Goal: Information Seeking & Learning: Learn about a topic

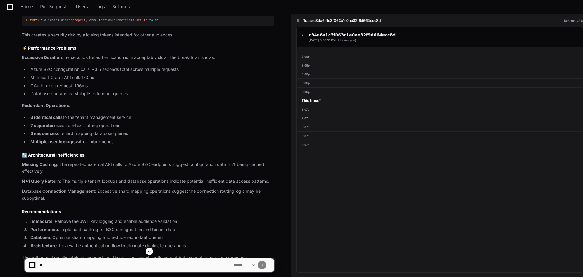
scroll to position [401, 0]
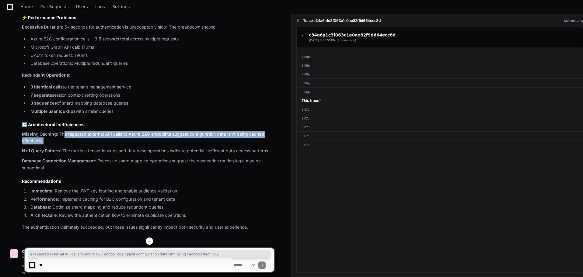
drag, startPoint x: 77, startPoint y: 139, endPoint x: 92, endPoint y: 143, distance: 15.6
click at [92, 143] on p "Missing Caching : The repeated external API calls to Azure B2C endpoints sugges…" at bounding box center [148, 138] width 252 height 14
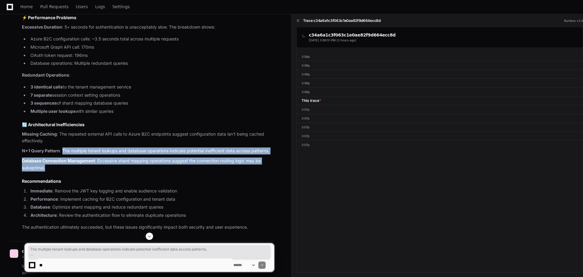
drag, startPoint x: 62, startPoint y: 150, endPoint x: 138, endPoint y: 165, distance: 77.4
click at [138, 165] on article "This trace shows an authentication flow for [PERSON_NAME] B2C token conversion …" at bounding box center [148, 43] width 252 height 375
click at [137, 168] on p "Database Connection Management : Excessive shard mapping operations suggest the…" at bounding box center [148, 165] width 252 height 14
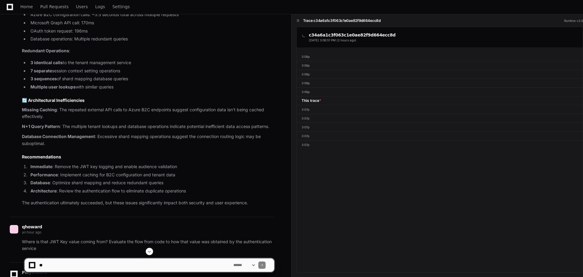
scroll to position [462, 0]
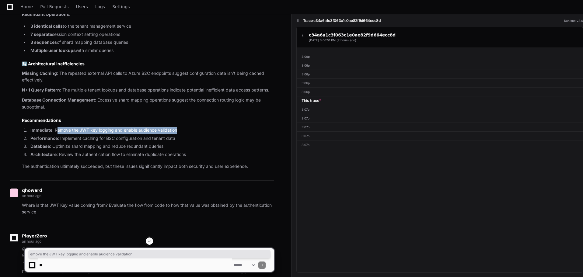
drag, startPoint x: 57, startPoint y: 132, endPoint x: 185, endPoint y: 133, distance: 127.9
click at [185, 133] on li "Immediate : Remove the JWT key logging and enable audience validation" at bounding box center [152, 130] width 246 height 7
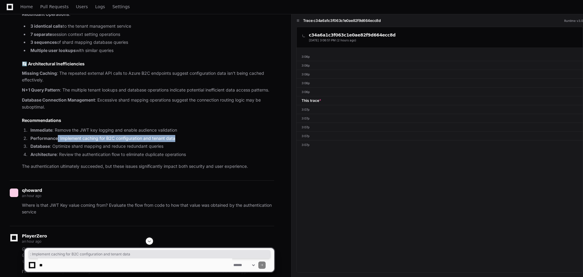
drag, startPoint x: 58, startPoint y: 139, endPoint x: 185, endPoint y: 140, distance: 127.3
click at [185, 140] on li "Performance : Implement caching for B2C configuration and tenant data" at bounding box center [152, 138] width 246 height 7
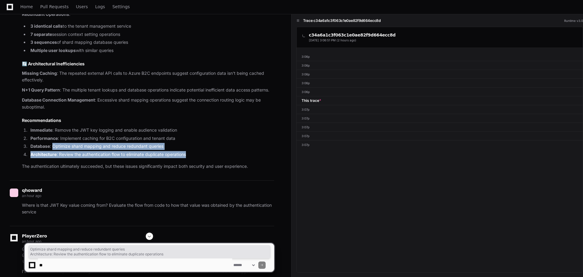
drag, startPoint x: 52, startPoint y: 148, endPoint x: 198, endPoint y: 154, distance: 146.2
click at [198, 154] on ol "Immediate : Remove the JWT key logging and enable audience validation Performan…" at bounding box center [148, 142] width 252 height 31
click at [198, 154] on li "Architecture : Review the authentication flow to eliminate duplicate operations" at bounding box center [152, 154] width 246 height 7
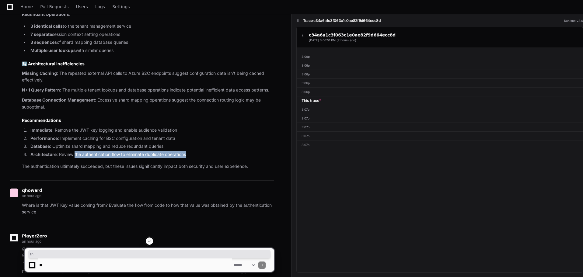
drag, startPoint x: 75, startPoint y: 151, endPoint x: 243, endPoint y: 157, distance: 168.8
click at [243, 157] on li "Architecture : Review the authentication flow to eliminate duplicate operations" at bounding box center [152, 154] width 246 height 7
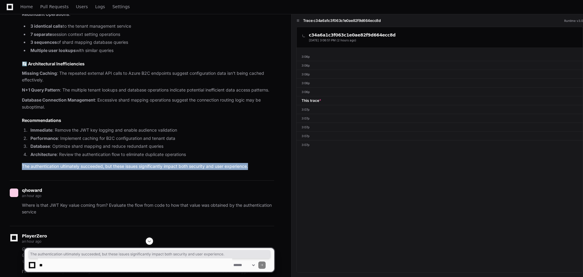
drag, startPoint x: 21, startPoint y: 167, endPoint x: 254, endPoint y: 168, distance: 232.6
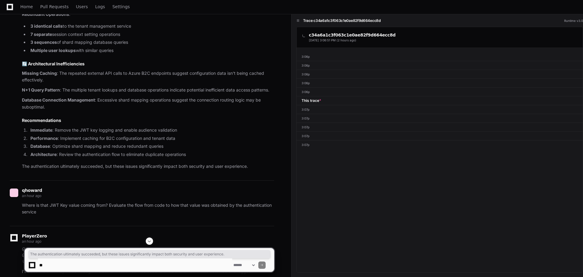
click at [218, 136] on li "Performance : Implement caching for B2C configuration and tenant data" at bounding box center [152, 138] width 246 height 7
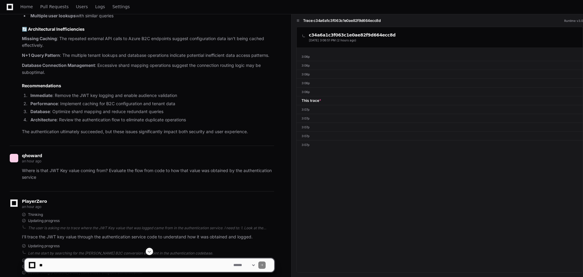
scroll to position [553, 0]
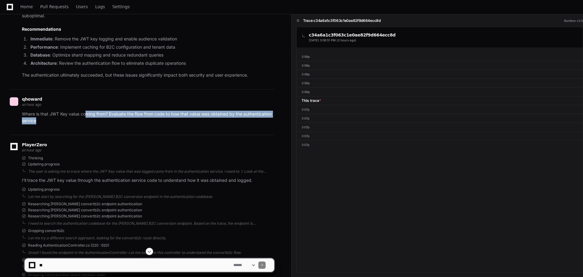
drag, startPoint x: 94, startPoint y: 114, endPoint x: 193, endPoint y: 122, distance: 98.9
click at [193, 122] on p "Where is that JWT Key value coming from? Evaluate the flow from code to how tha…" at bounding box center [148, 118] width 252 height 14
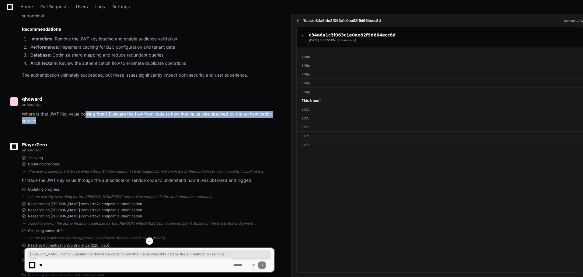
click at [193, 122] on p "Where is that JWT Key value coming from? Evaluate the flow from code to how tha…" at bounding box center [148, 118] width 252 height 14
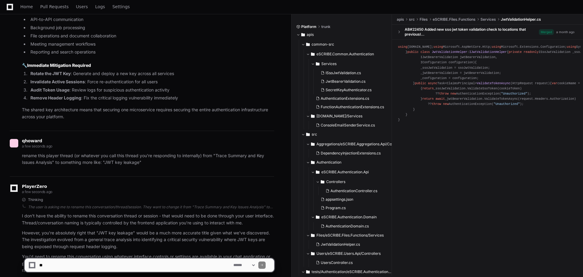
scroll to position [3138, 0]
